Goal: Contribute content

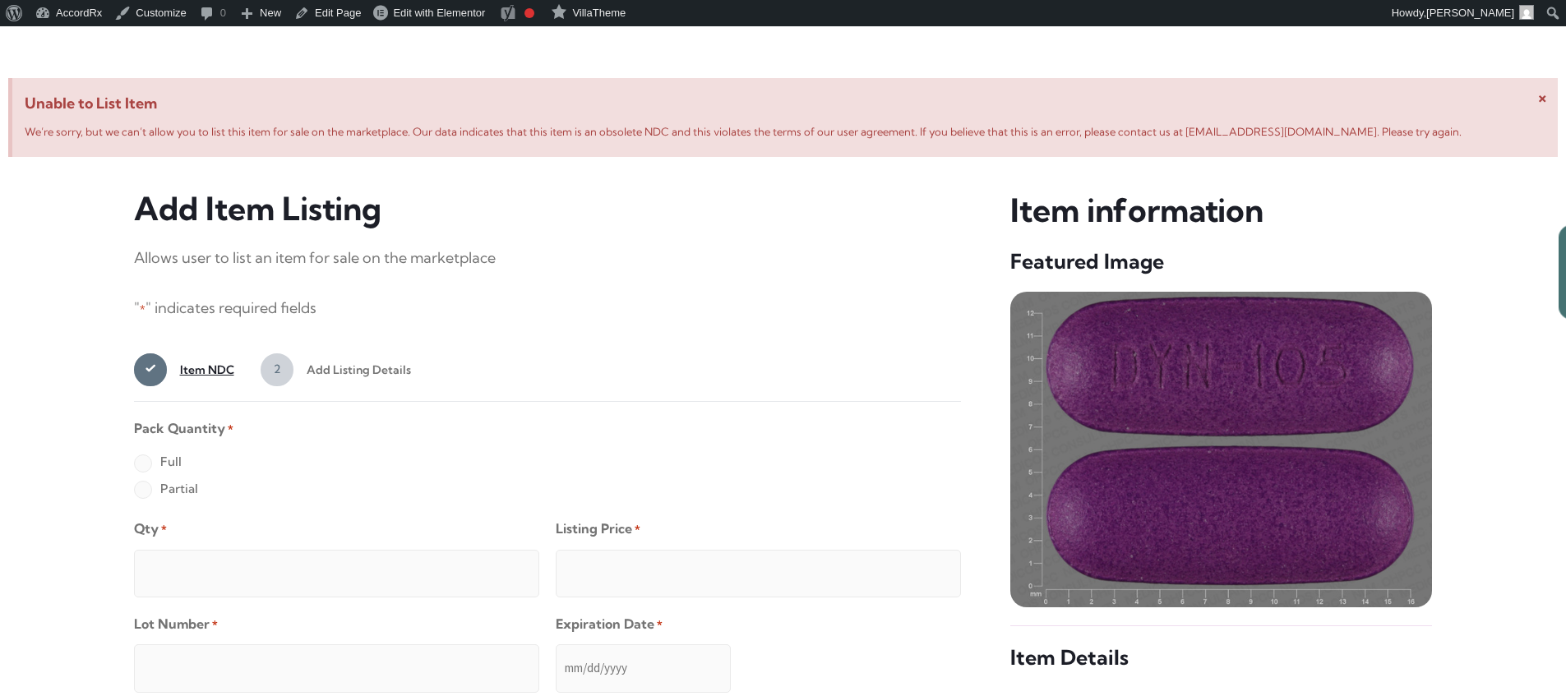
scroll to position [631, 0]
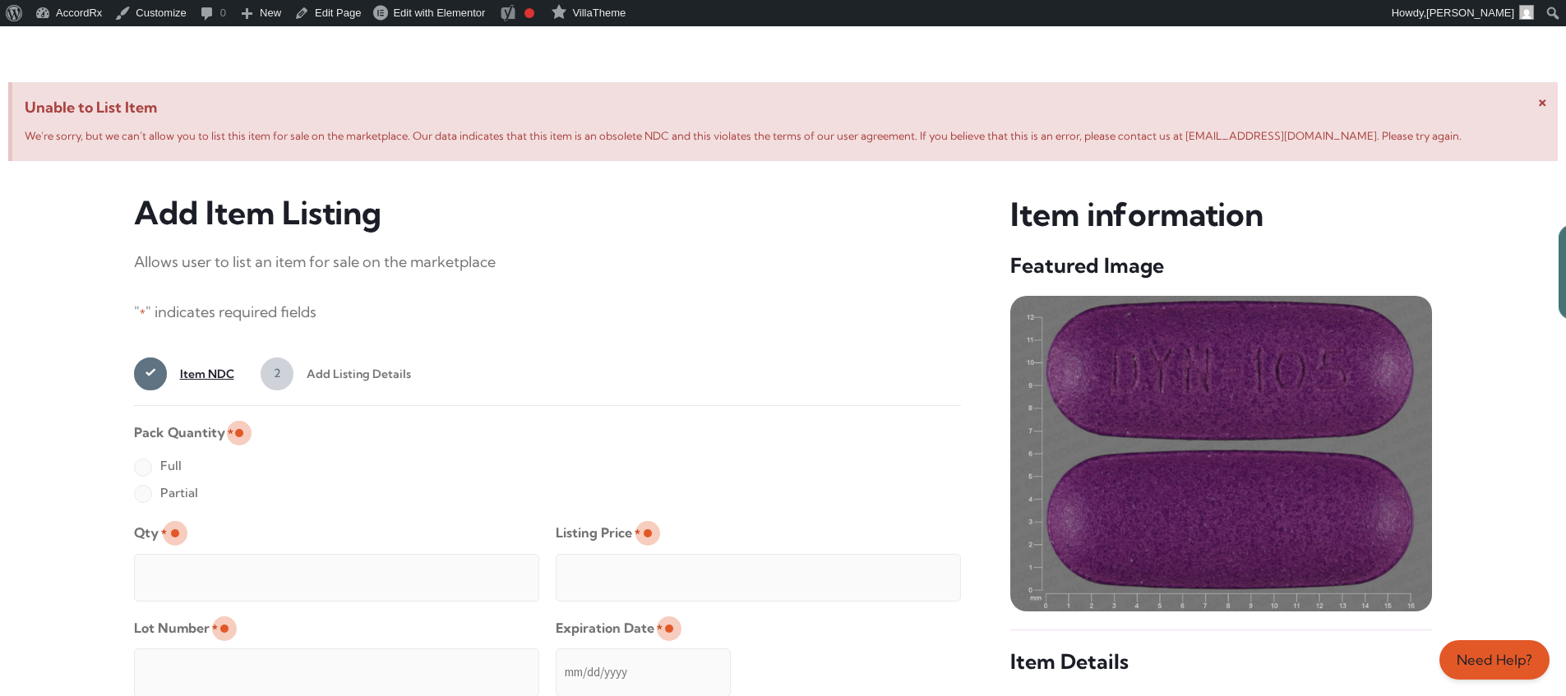
click at [142, 468] on label "Full" at bounding box center [158, 466] width 48 height 26
click at [0, 0] on input "Full" at bounding box center [0, 0] width 0 height 0
click at [196, 559] on input "Qty *" at bounding box center [336, 578] width 405 height 48
type input "2"
click at [915, 573] on input "Listing Price *" at bounding box center [758, 578] width 405 height 48
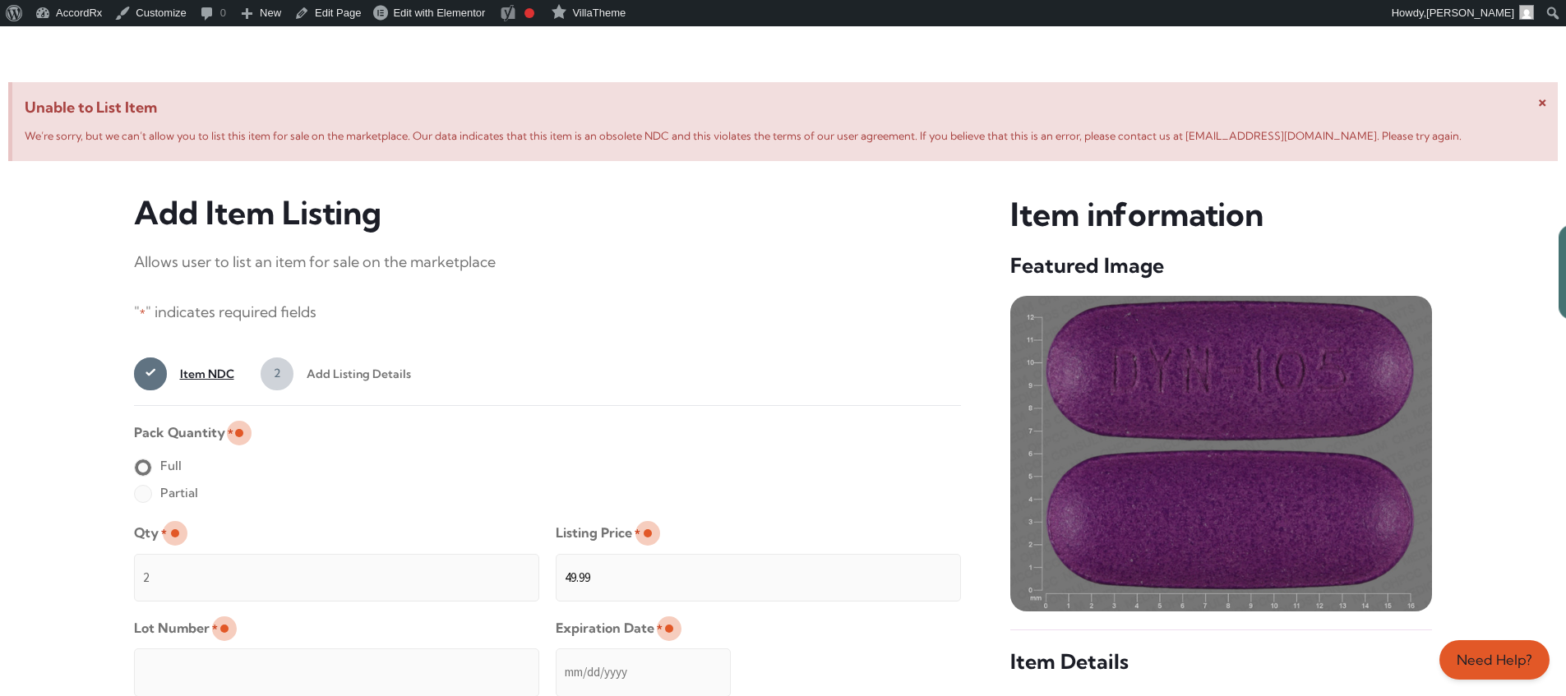
type input "49.99"
click at [443, 661] on input "Lot Number *" at bounding box center [336, 672] width 405 height 48
type input "TEST23456"
click at [556, 656] on input "Expiration Date *" at bounding box center [643, 672] width 175 height 48
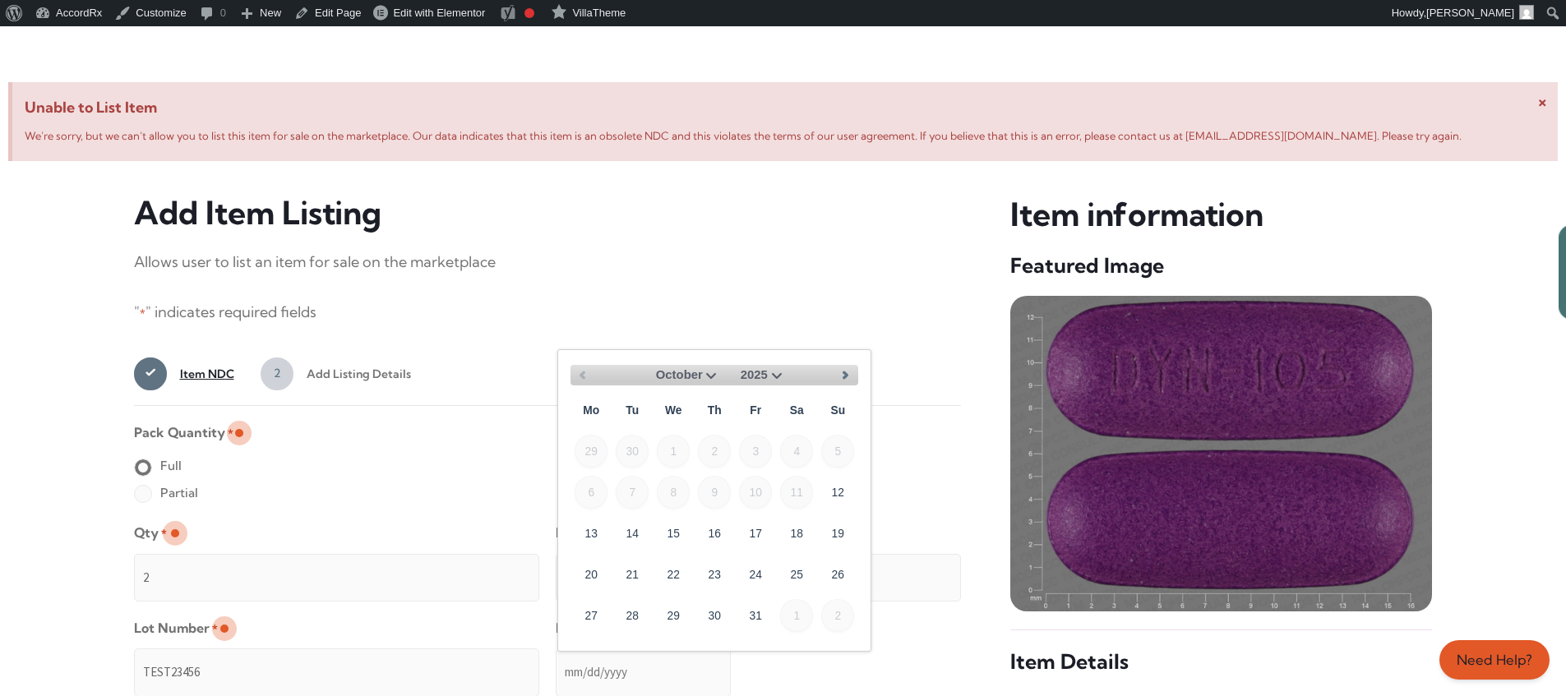
click at [709, 373] on select "October November December" at bounding box center [682, 375] width 78 height 21
click at [845, 608] on link "30" at bounding box center [837, 614] width 33 height 33
type input "[DATE]"
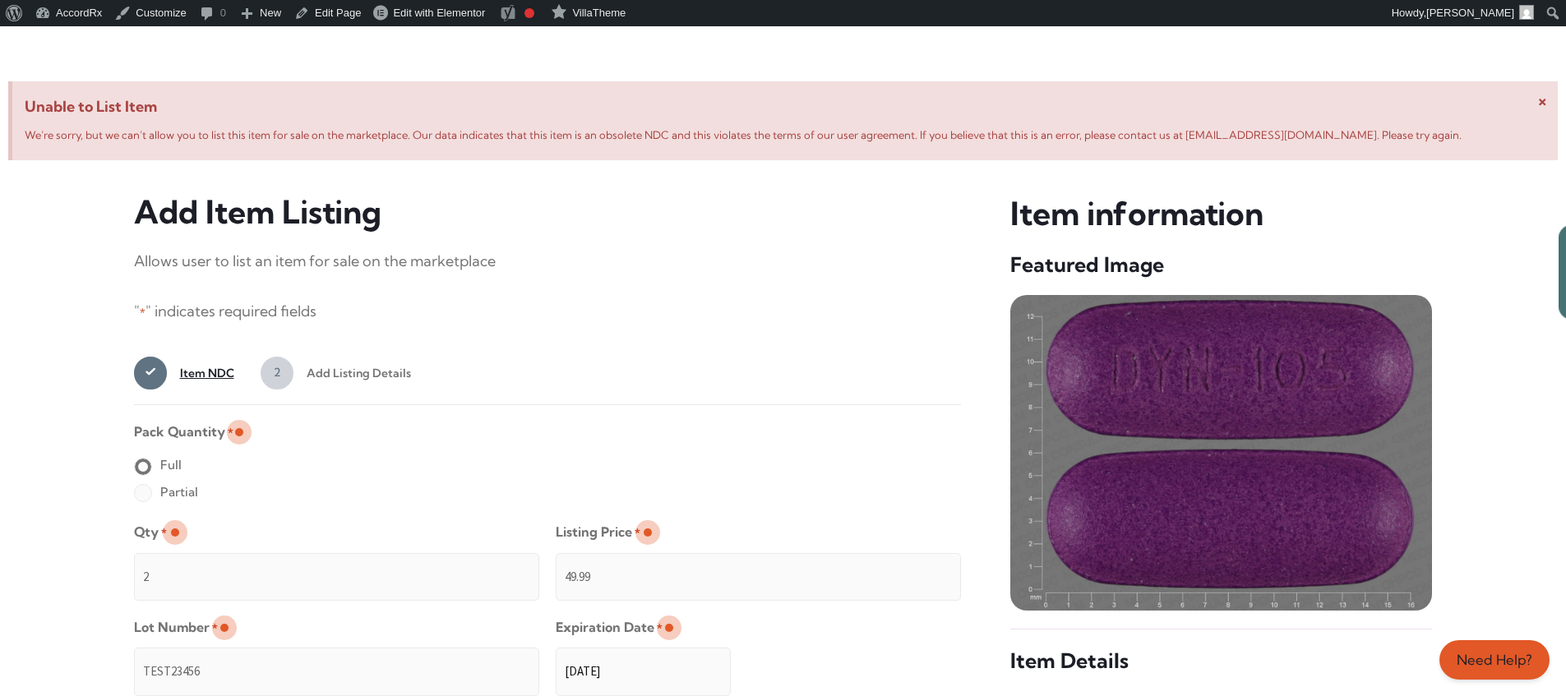
scroll to position [1312, 0]
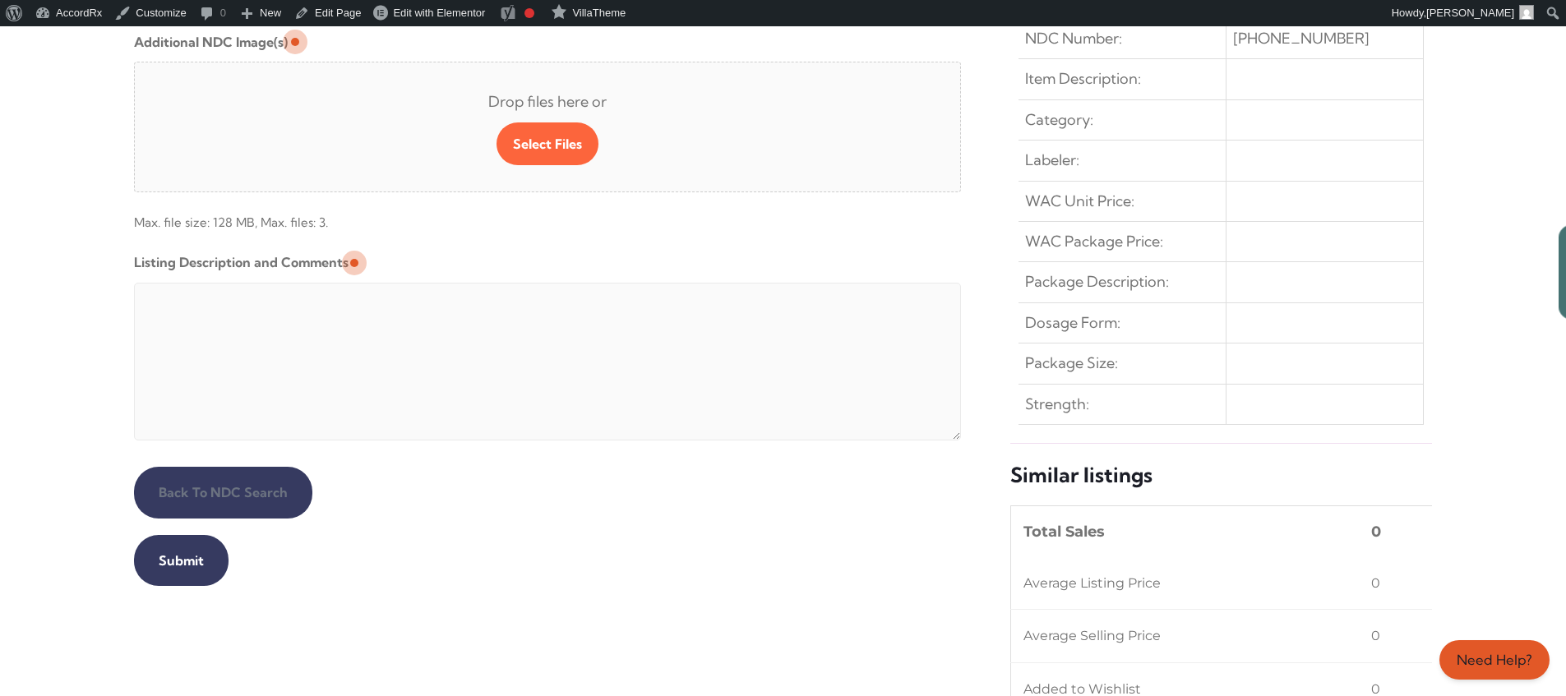
click at [532, 287] on textarea "Listing Description and Comments" at bounding box center [548, 362] width 828 height 158
type textarea "Automated Testing - list comment from [MEDICAL_DATA][DOMAIN_NAME]"
click at [178, 560] on input "Submit" at bounding box center [181, 560] width 95 height 51
